Goal: Task Accomplishment & Management: Manage account settings

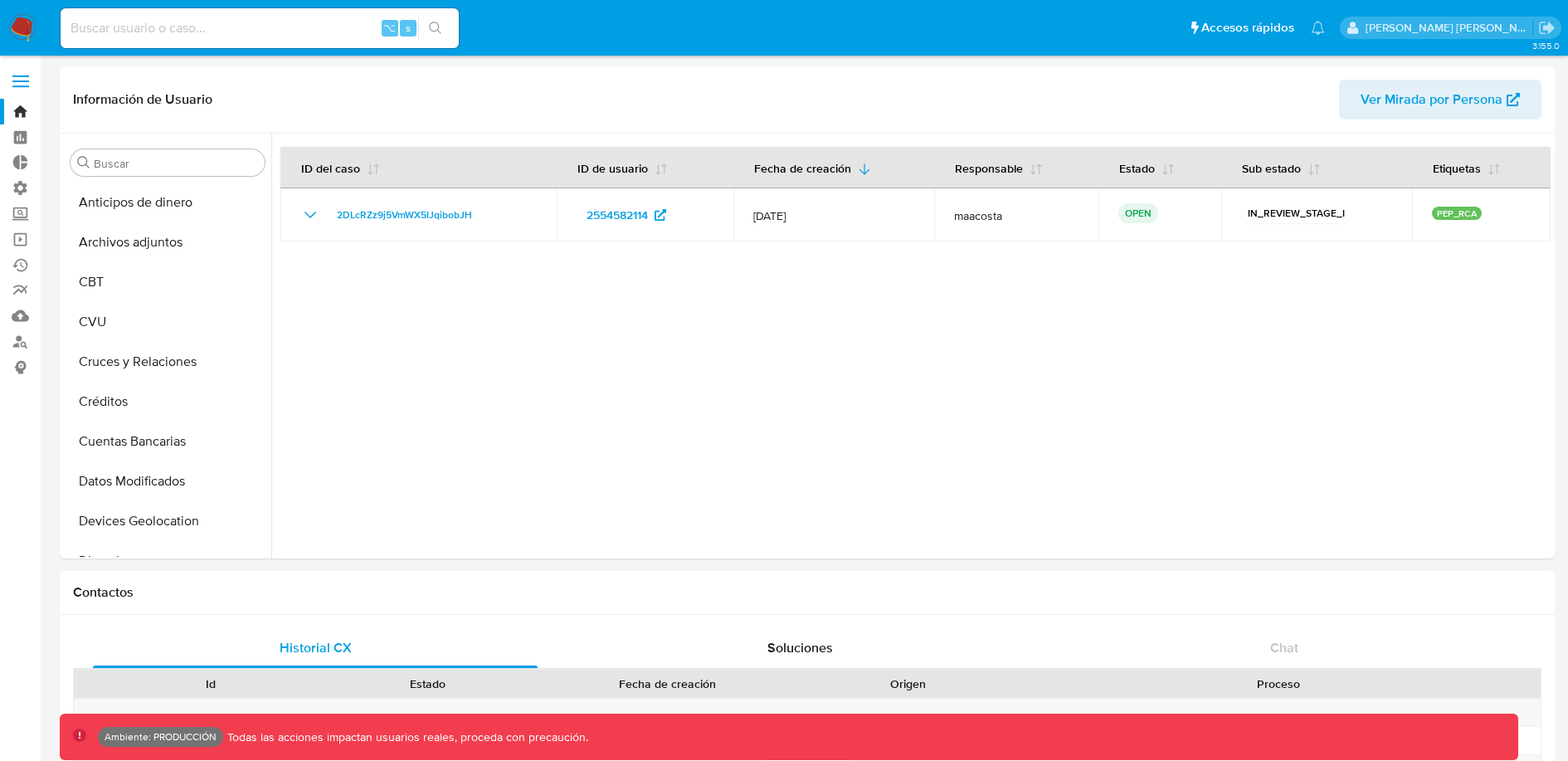
select select "10"
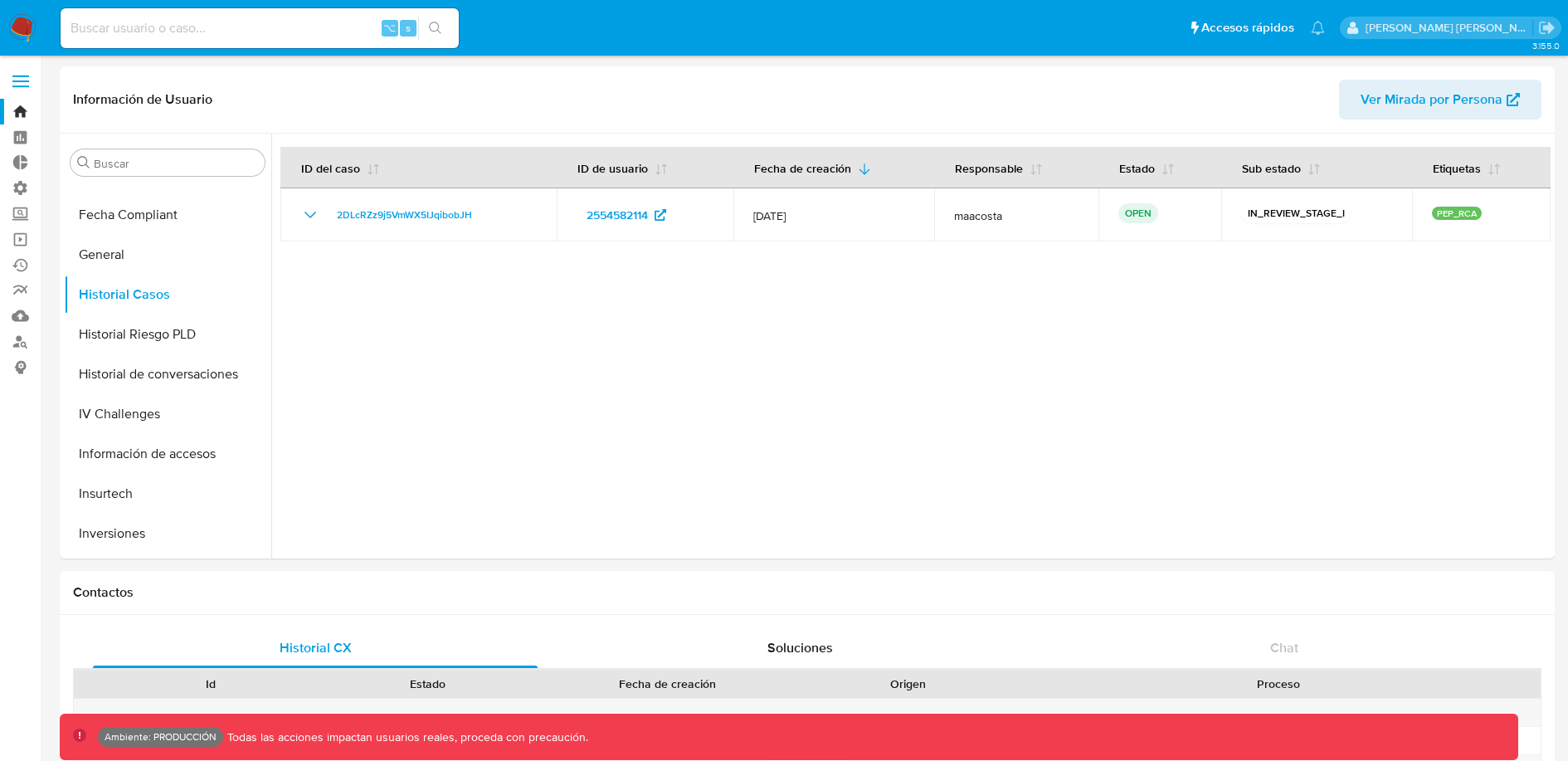
click at [23, 87] on span at bounding box center [20, 86] width 16 height 3
click at [0, 0] on input "checkbox" at bounding box center [0, 0] width 0 height 0
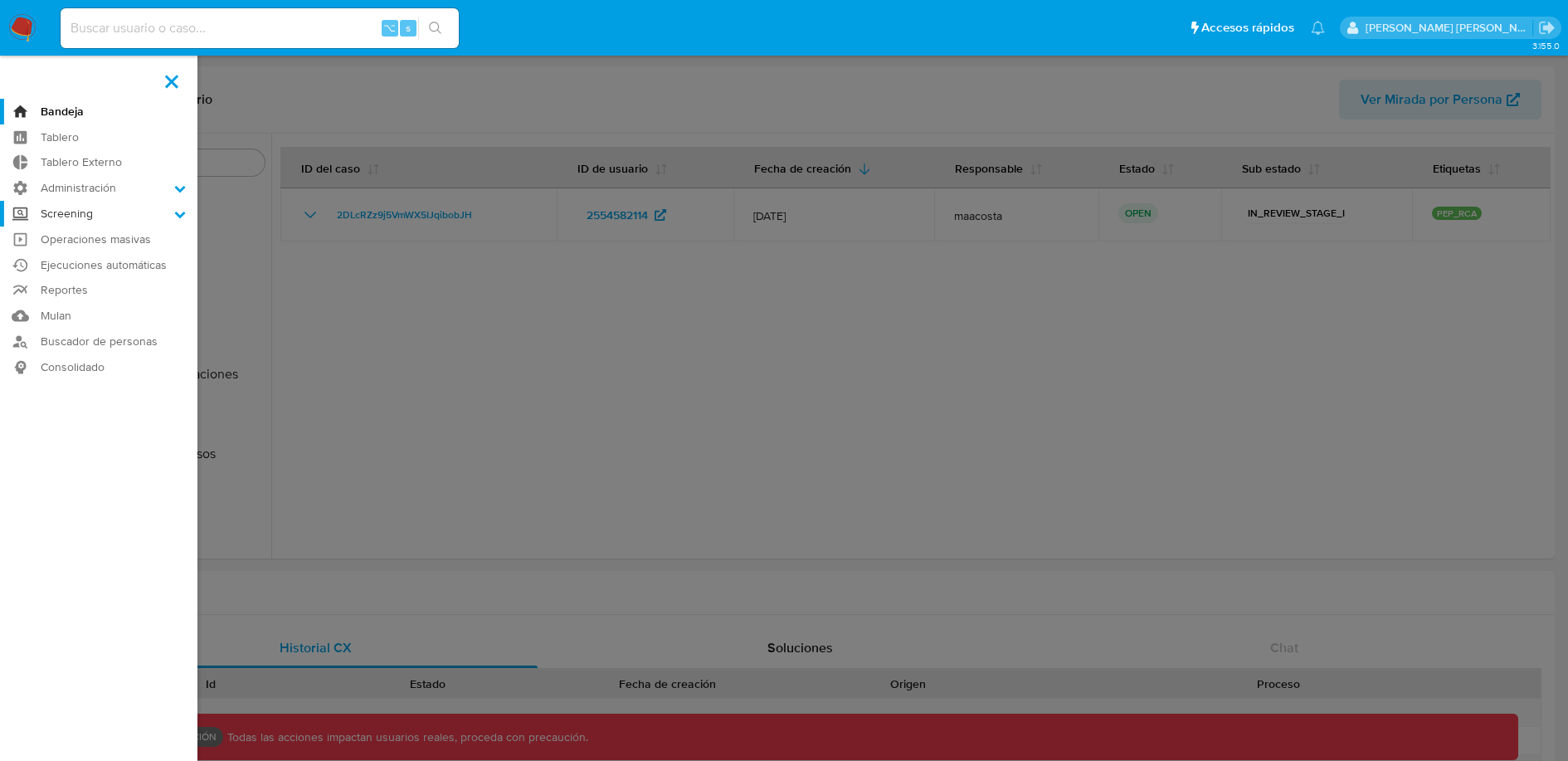
click at [103, 212] on label "Screening" at bounding box center [98, 214] width 198 height 26
click at [0, 0] on input "Screening" at bounding box center [0, 0] width 0 height 0
click at [198, 103] on label at bounding box center [784, 380] width 1568 height 761
click at [0, 0] on input "checkbox" at bounding box center [0, 0] width 0 height 0
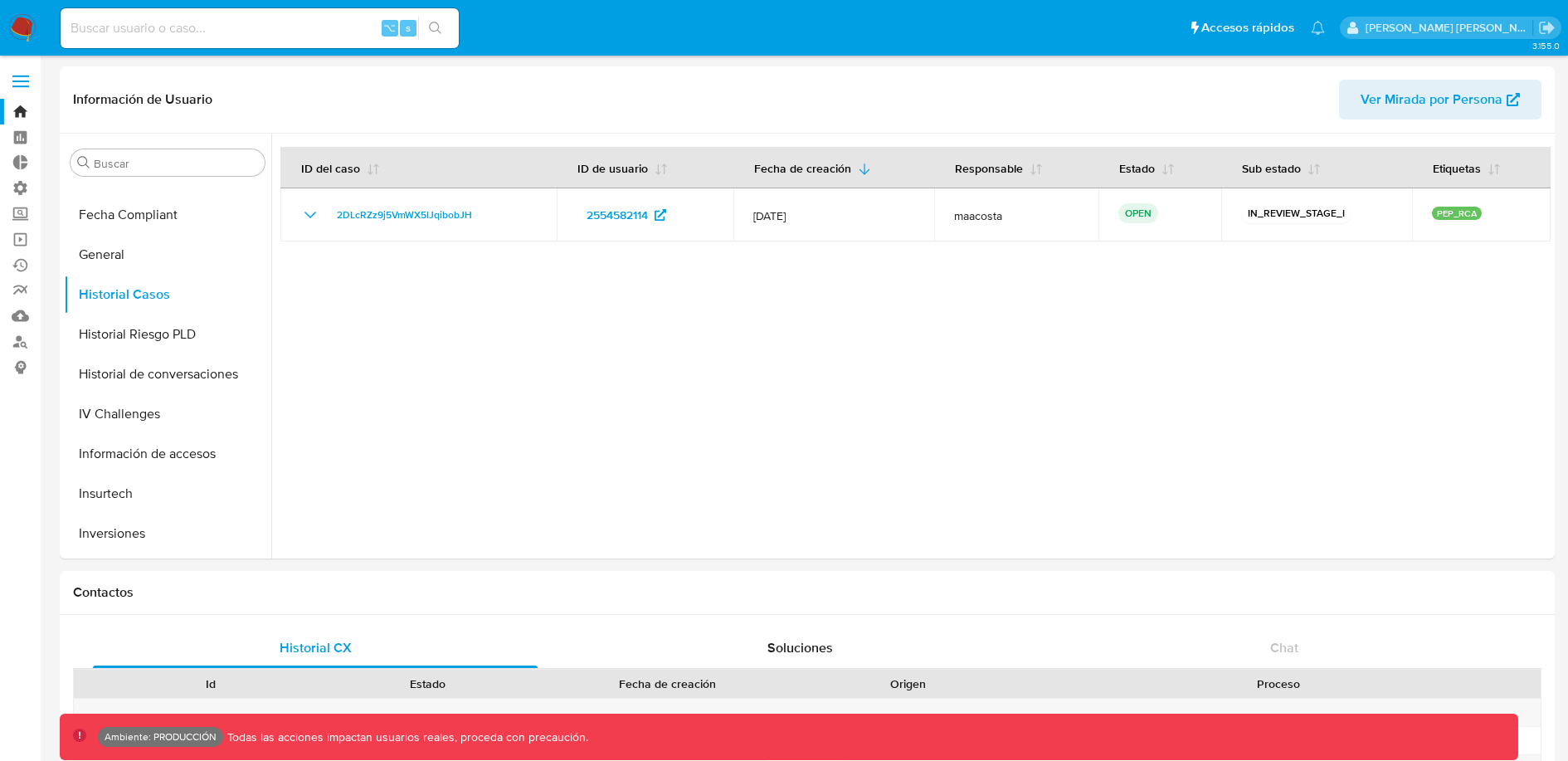
click at [9, 30] on img at bounding box center [22, 28] width 28 height 28
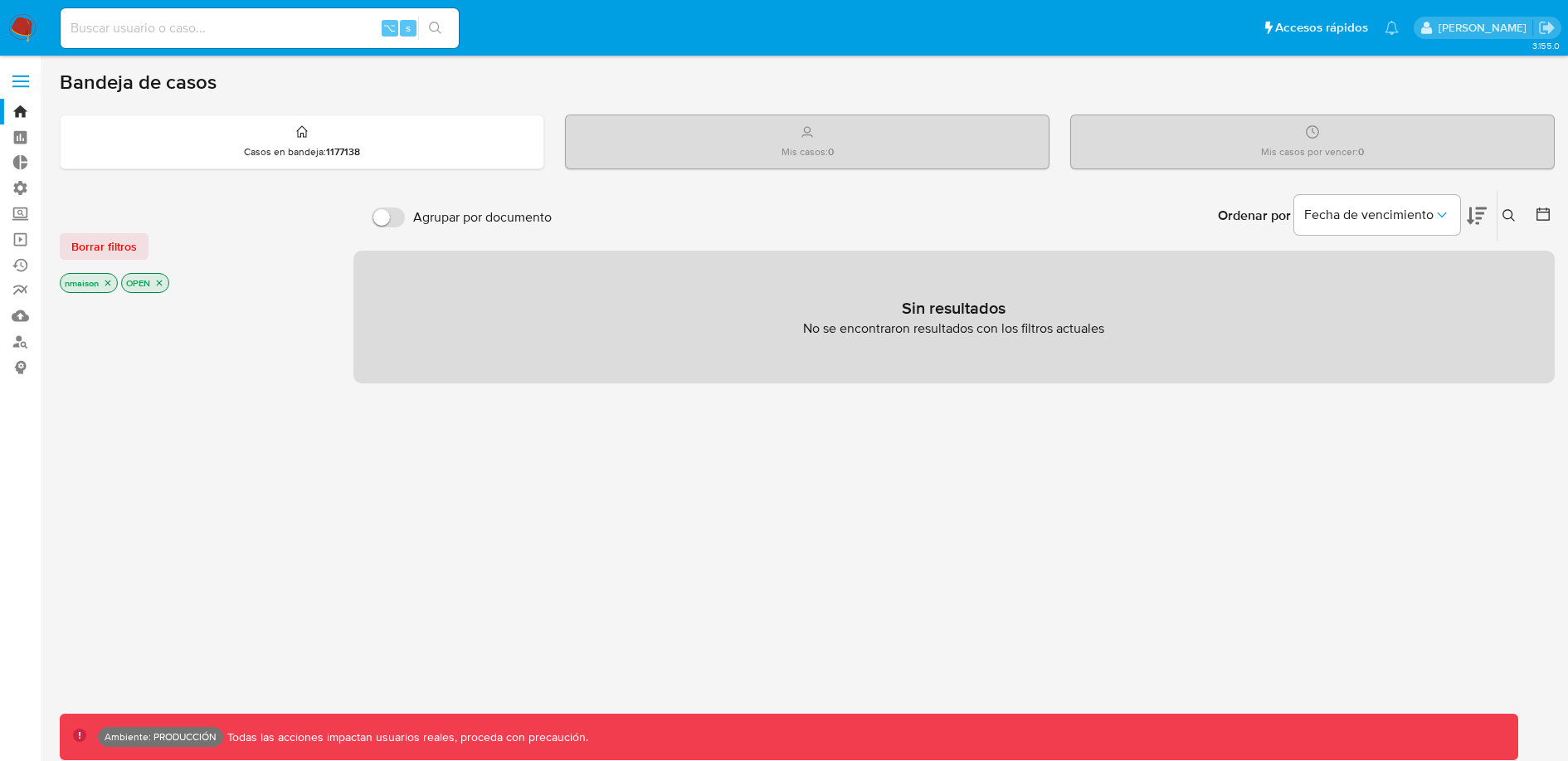
click at [162, 281] on icon "close-filter" at bounding box center [160, 283] width 10 height 10
click at [111, 283] on icon "close-filter" at bounding box center [108, 285] width 10 height 10
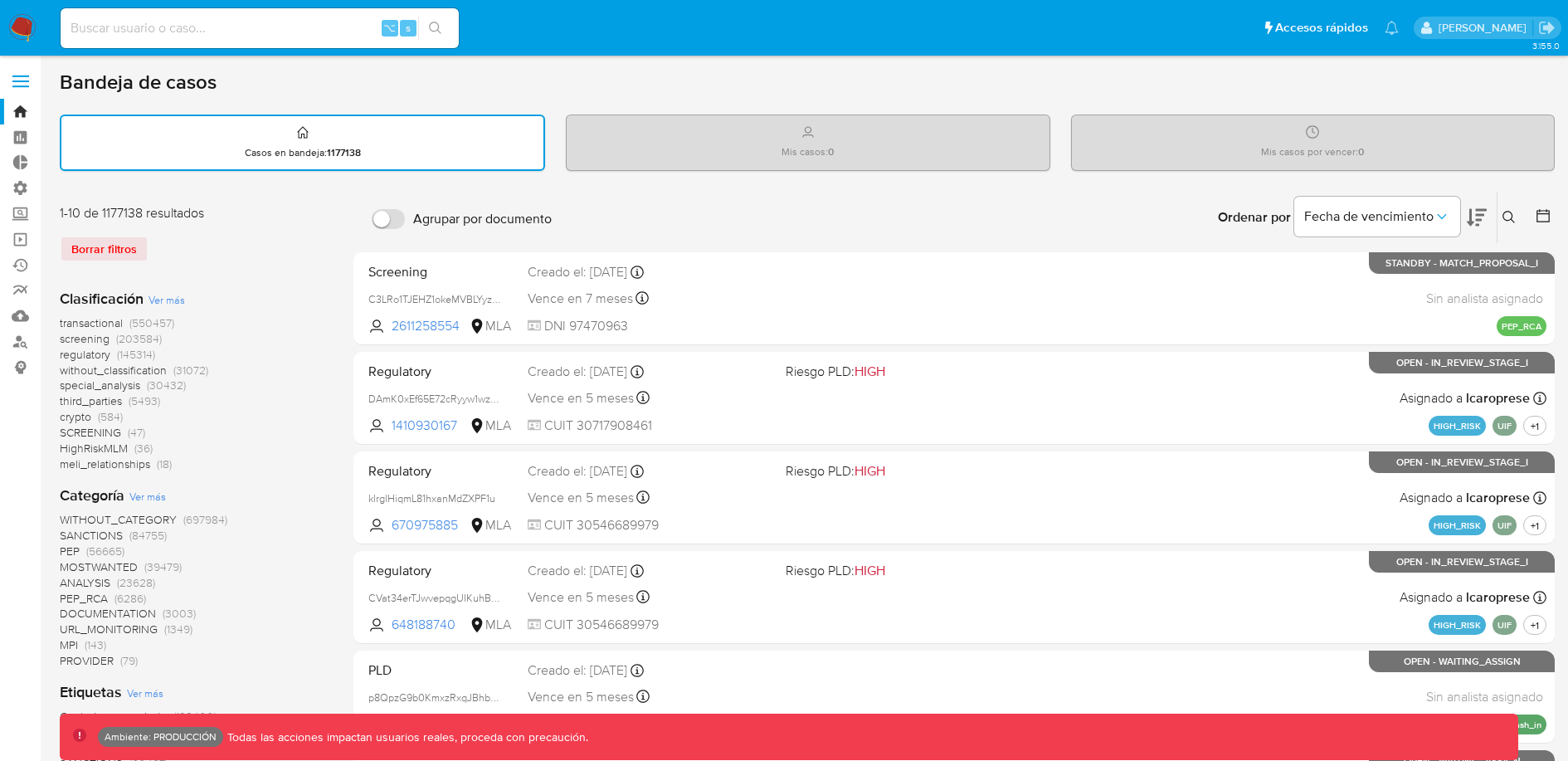
scroll to position [27, 0]
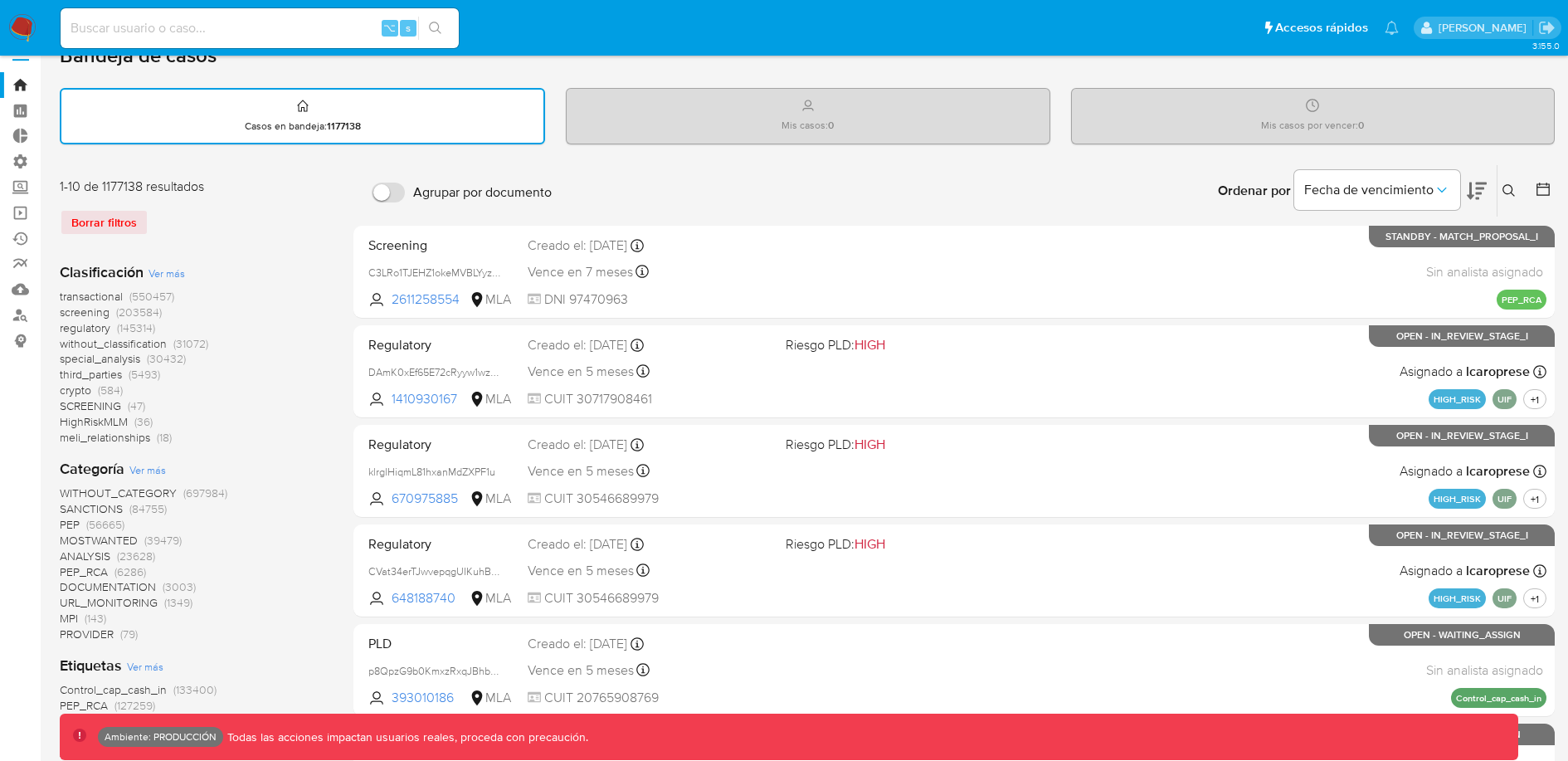
click at [85, 308] on span "screening" at bounding box center [85, 311] width 50 height 16
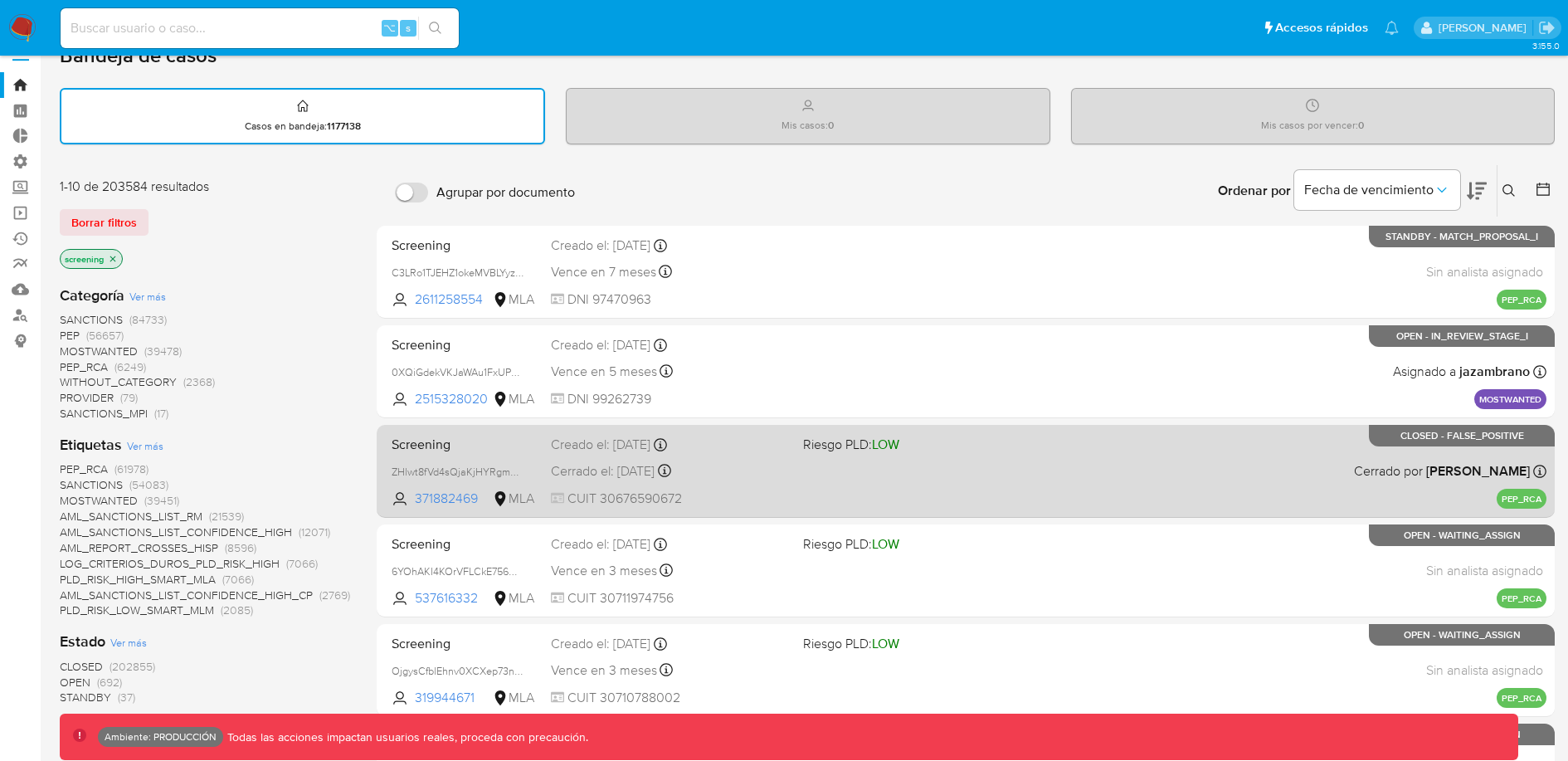
click at [1046, 469] on div "Screening ZHlwt8fVd4sQjaKjHYRgmGPZ 371882469 MLA Riesgo PLD: LOW Creado el: 18/…" at bounding box center [965, 470] width 1162 height 84
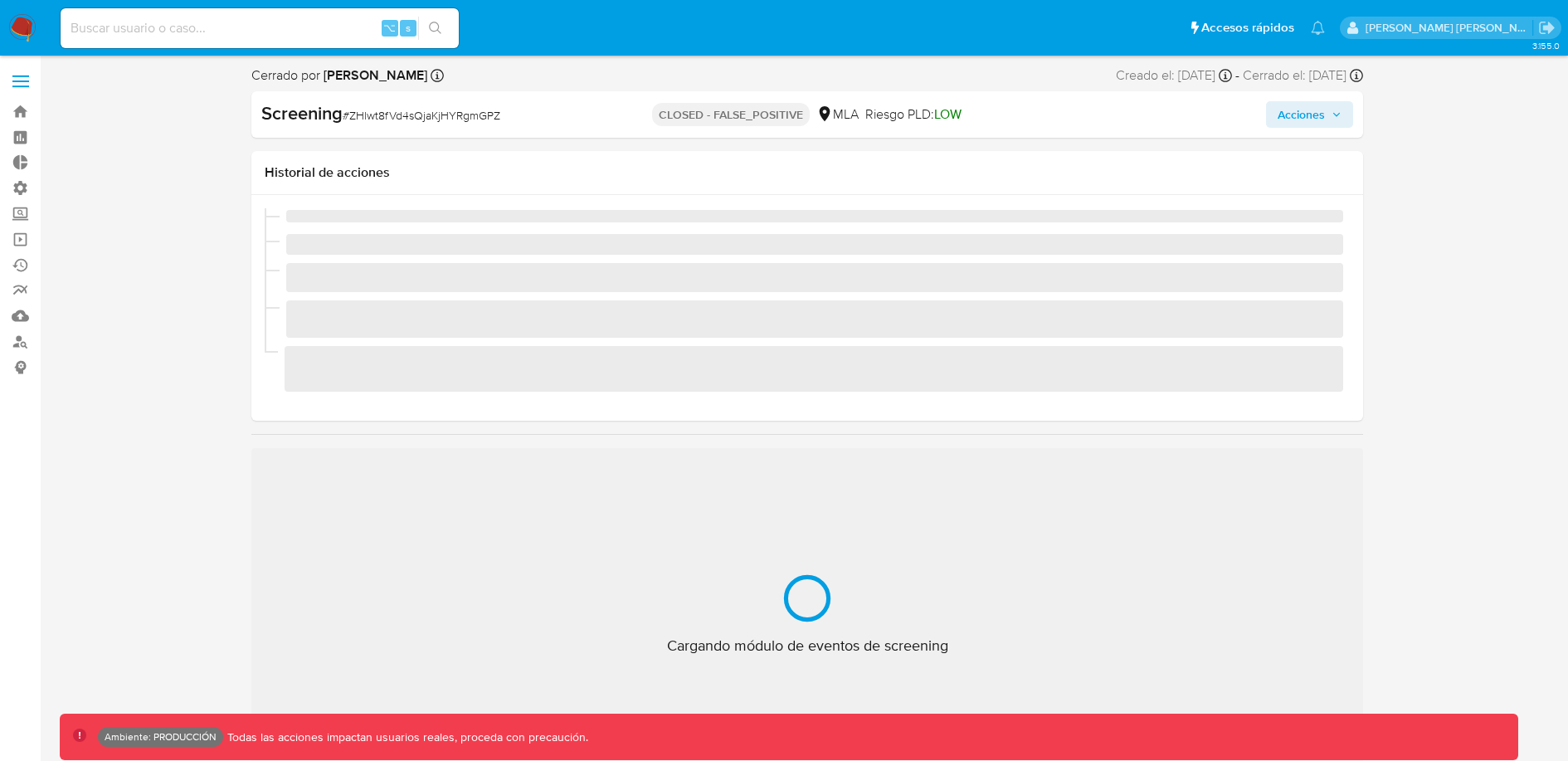
scroll to position [780, 0]
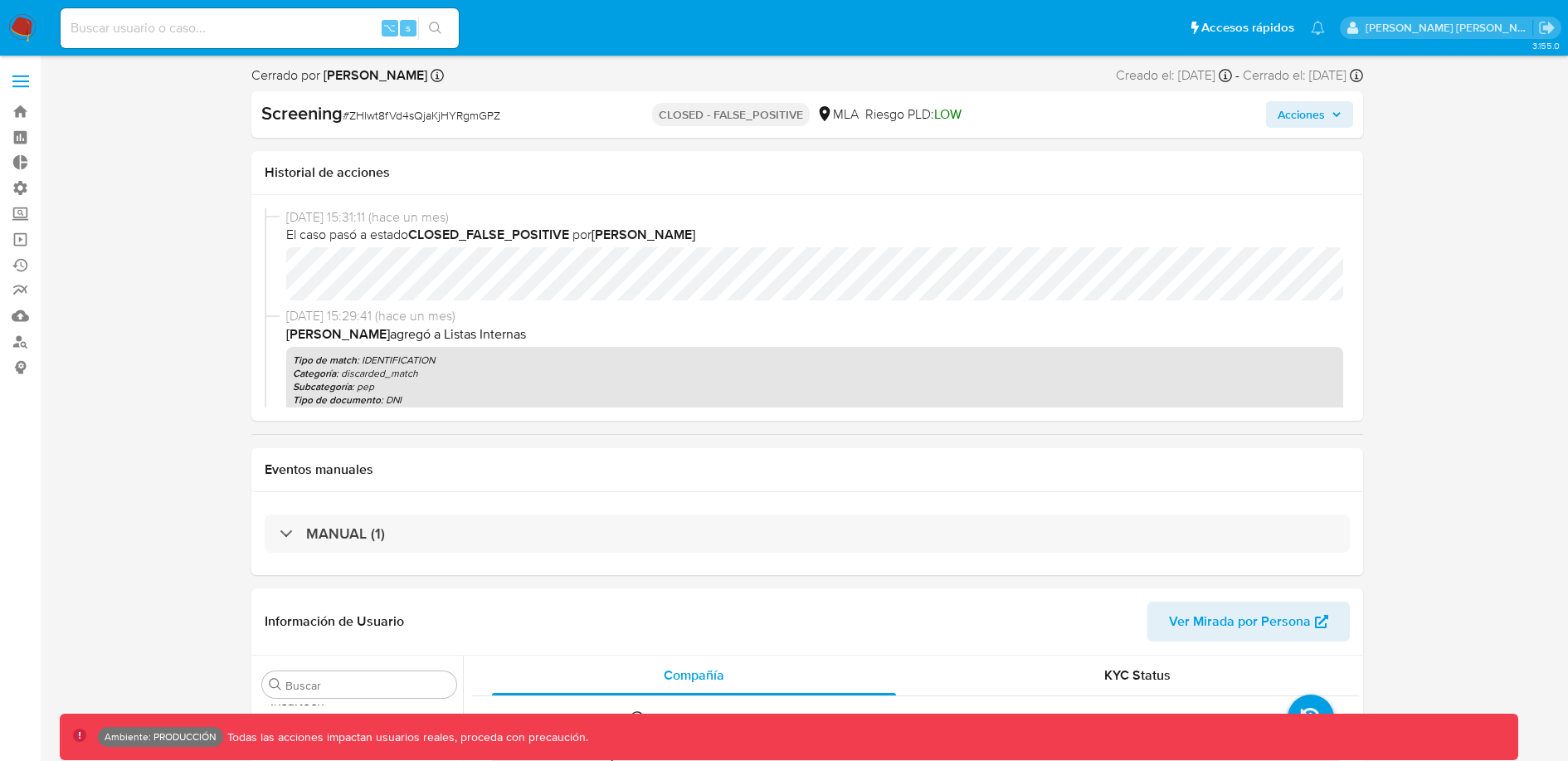
select select "10"
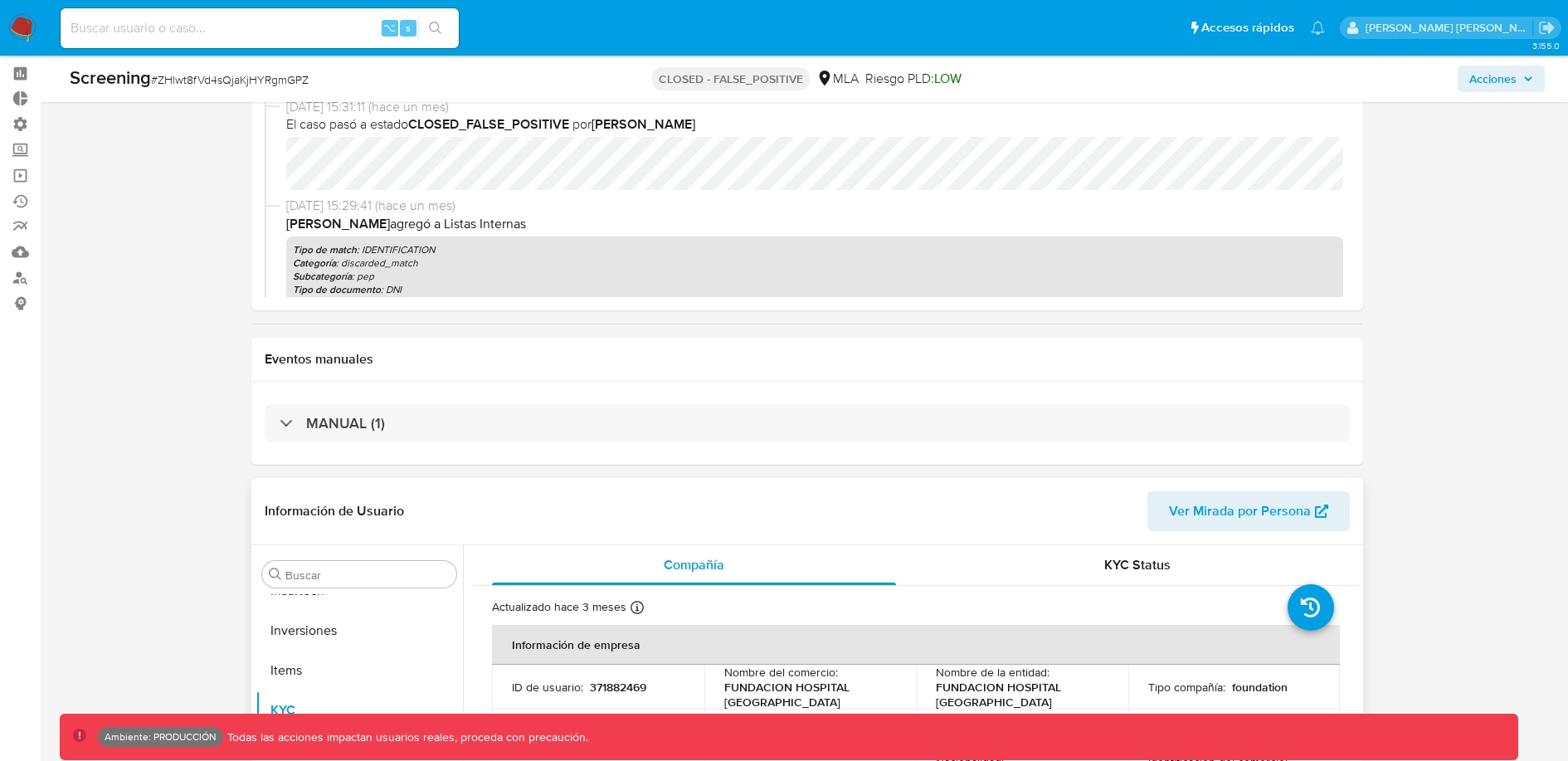
scroll to position [0, 0]
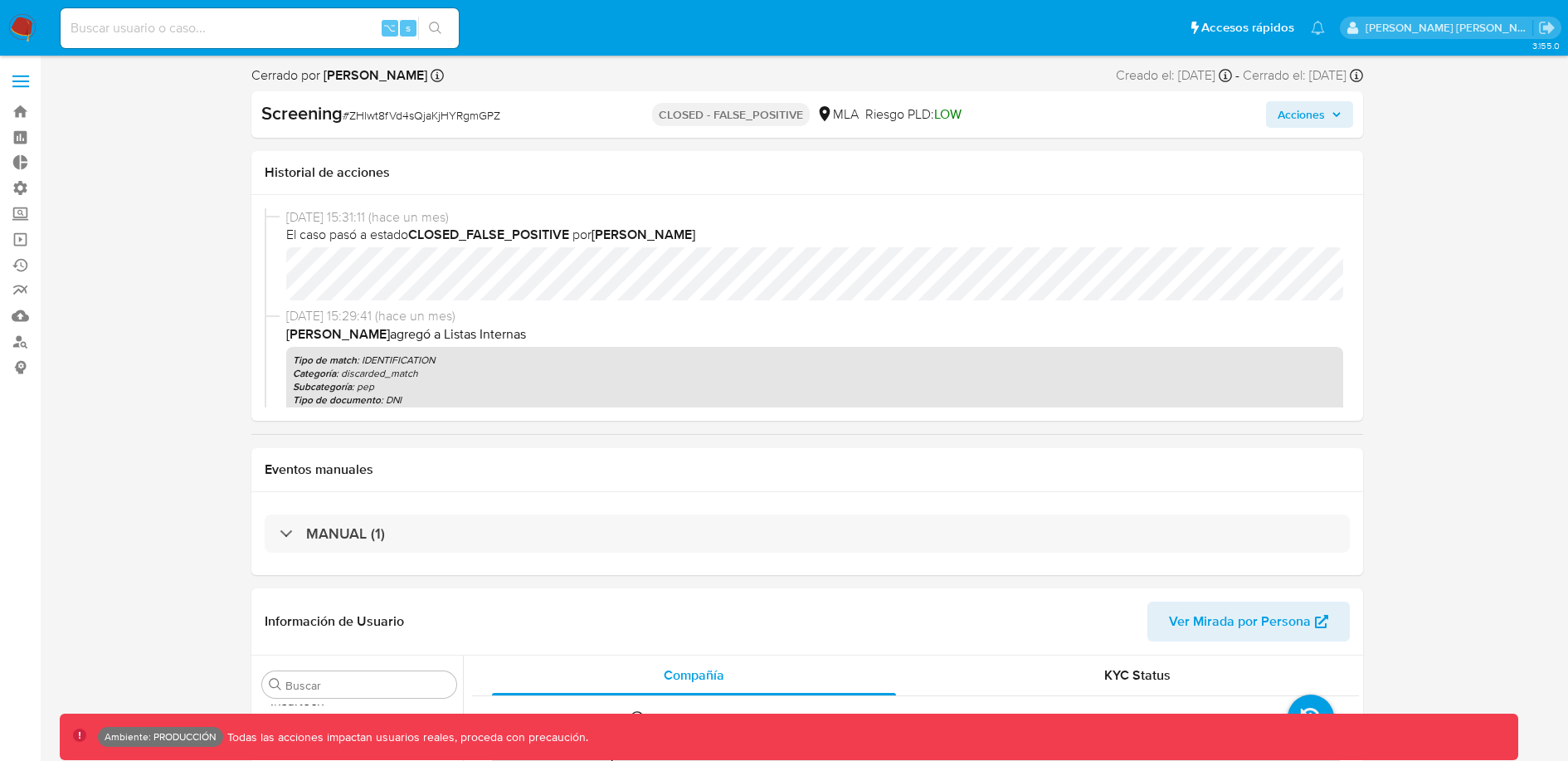
click at [297, 107] on b "Screening" at bounding box center [302, 112] width 81 height 27
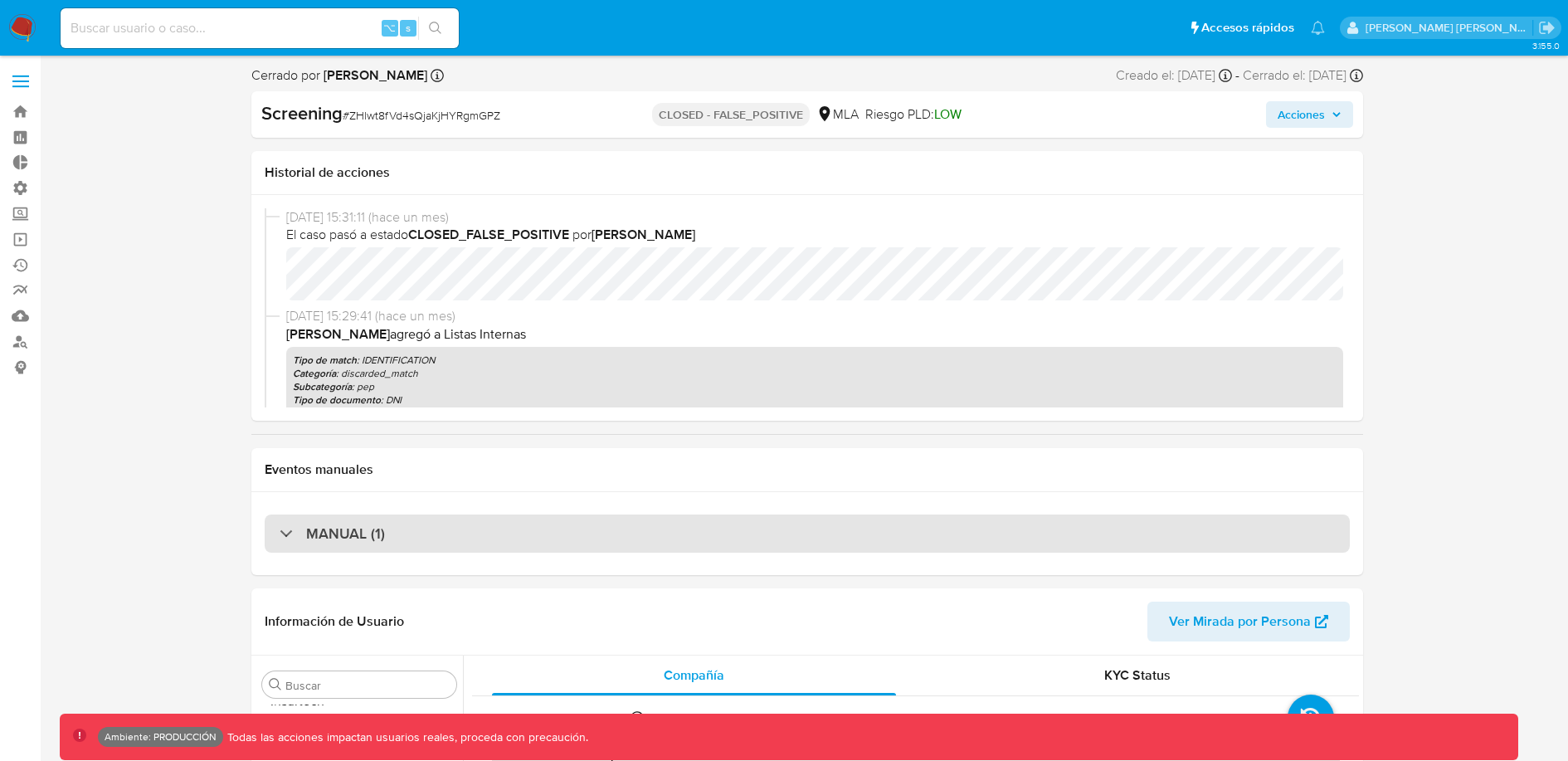
click at [280, 538] on div "MANUAL (1)" at bounding box center [332, 533] width 105 height 18
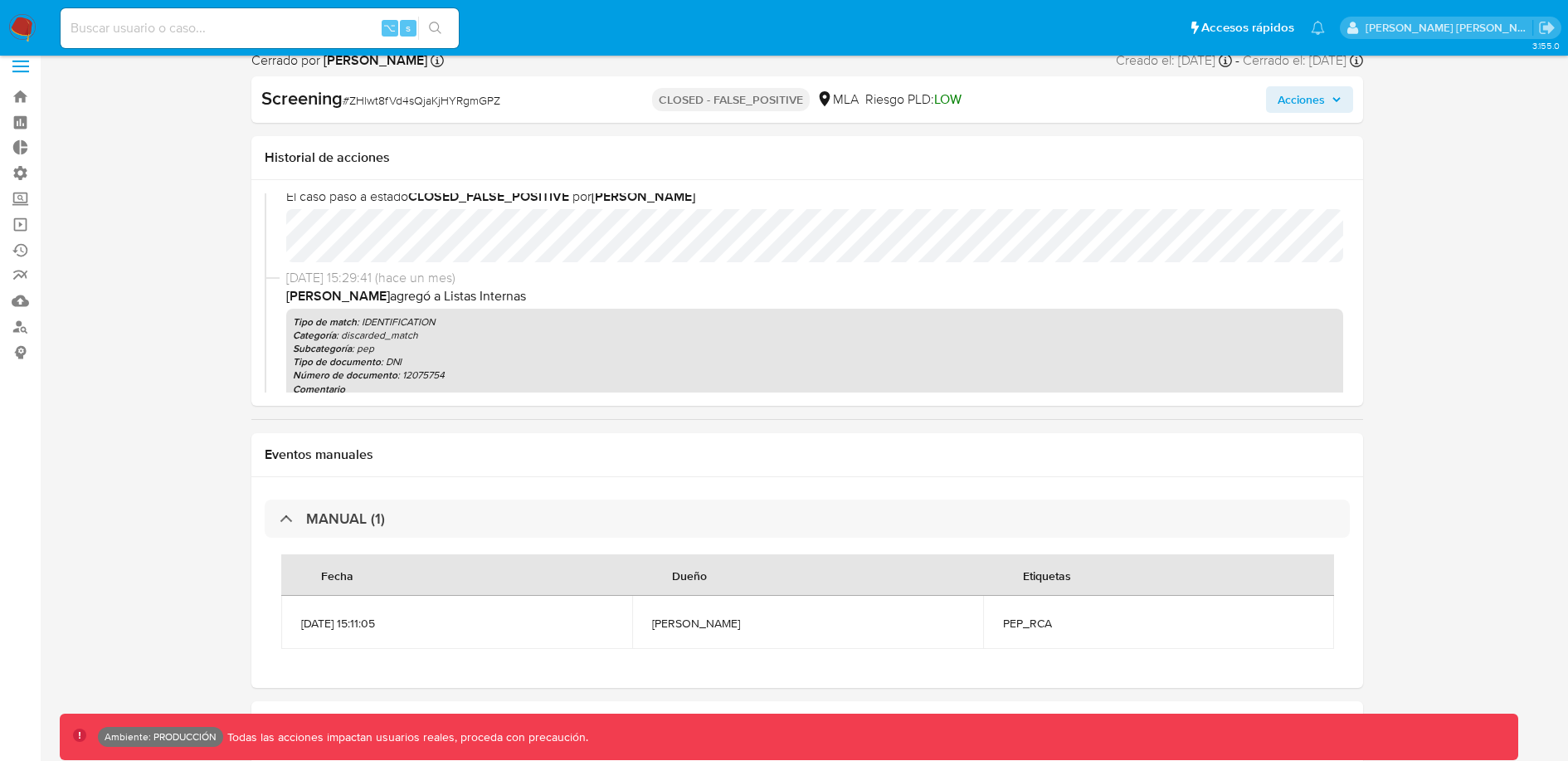
scroll to position [26, 0]
drag, startPoint x: 384, startPoint y: 294, endPoint x: 564, endPoint y: 294, distance: 180.0
click at [564, 294] on p "amedzovich agregó a Listas Internas" at bounding box center [815, 293] width 1057 height 18
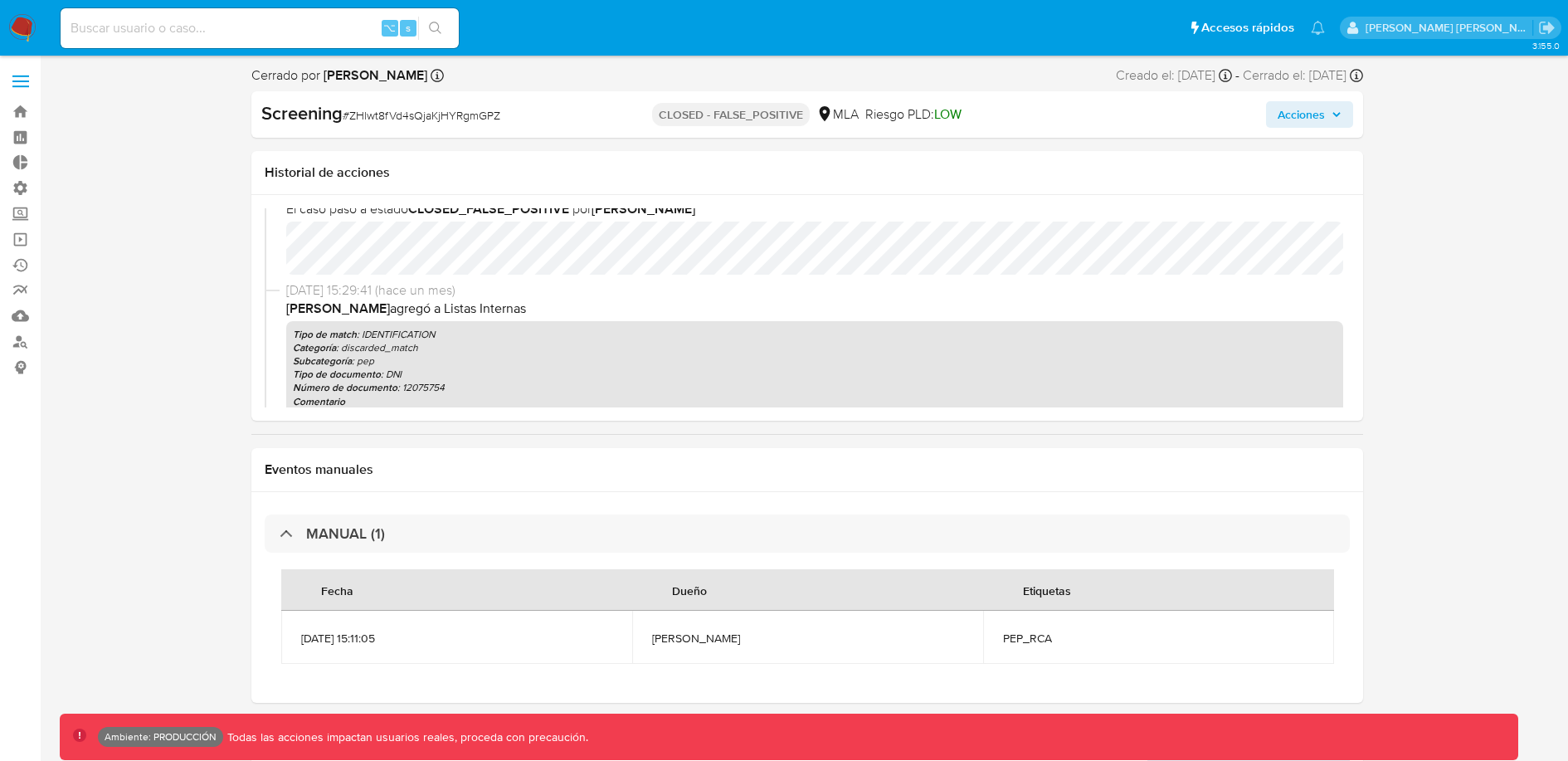
scroll to position [0, 0]
